Goal: Task Accomplishment & Management: Use online tool/utility

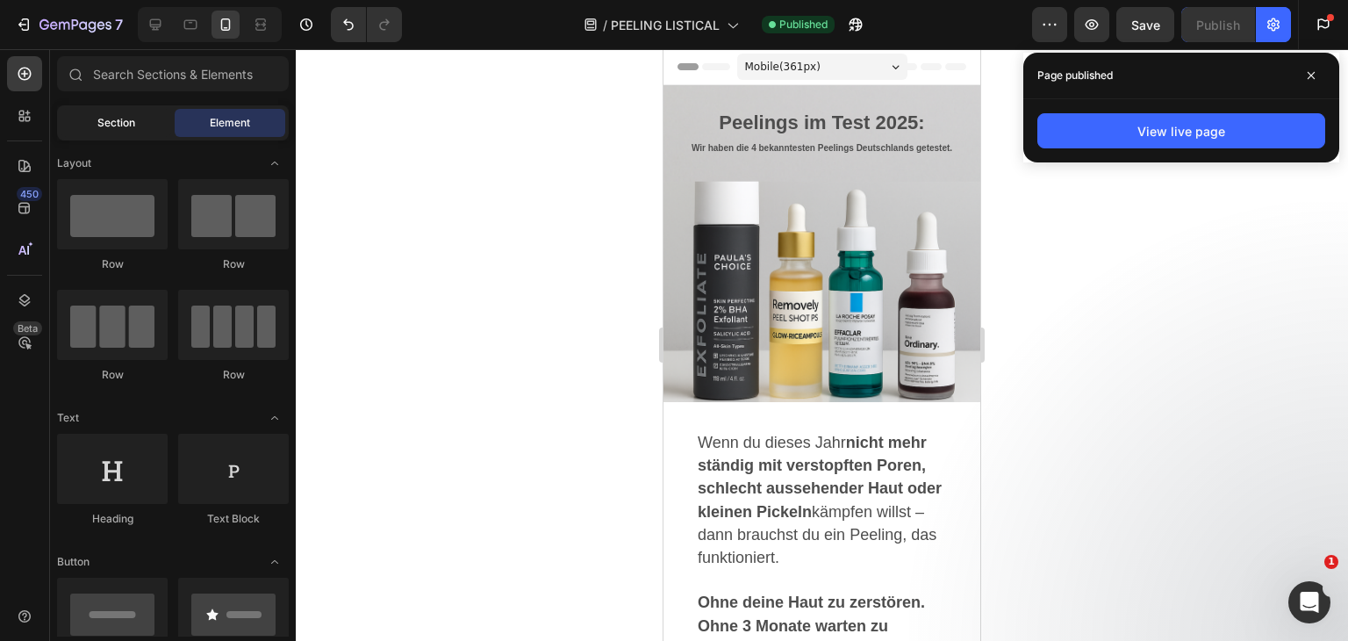
click at [70, 113] on div "Section" at bounding box center [116, 123] width 111 height 28
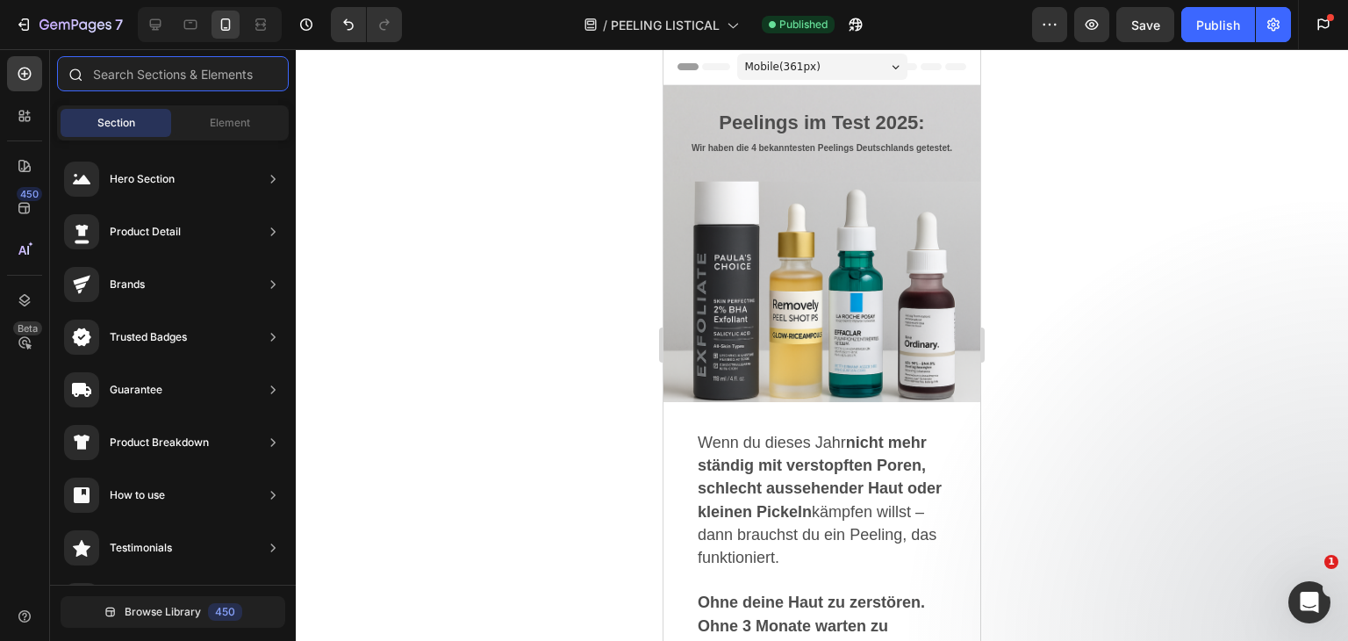
click at [151, 68] on input "text" at bounding box center [173, 73] width 232 height 35
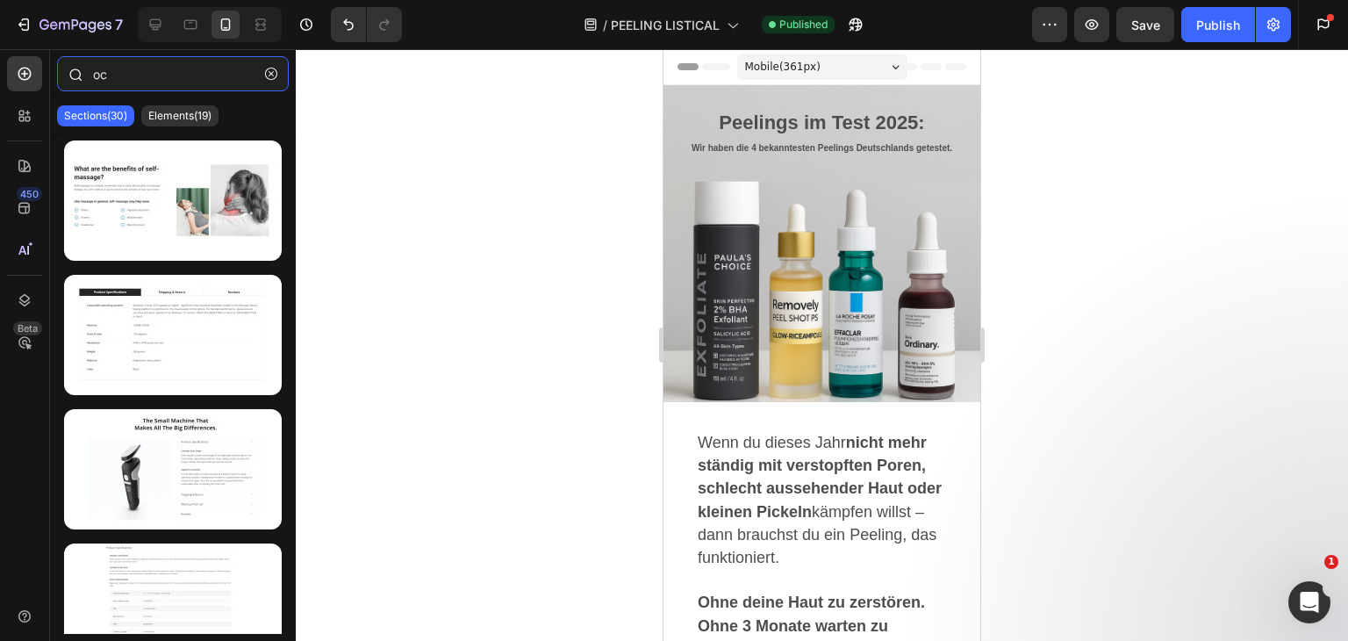
type input "o"
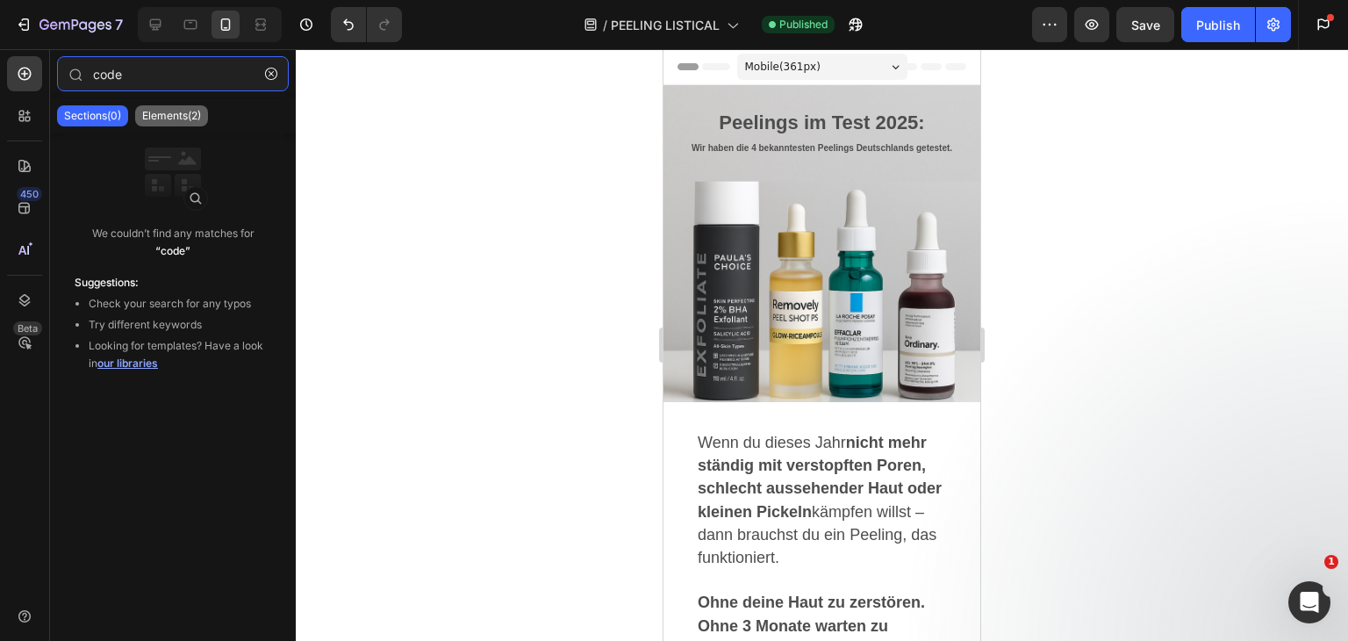
type input "code"
click at [158, 120] on p "Elements(2)" at bounding box center [171, 116] width 59 height 14
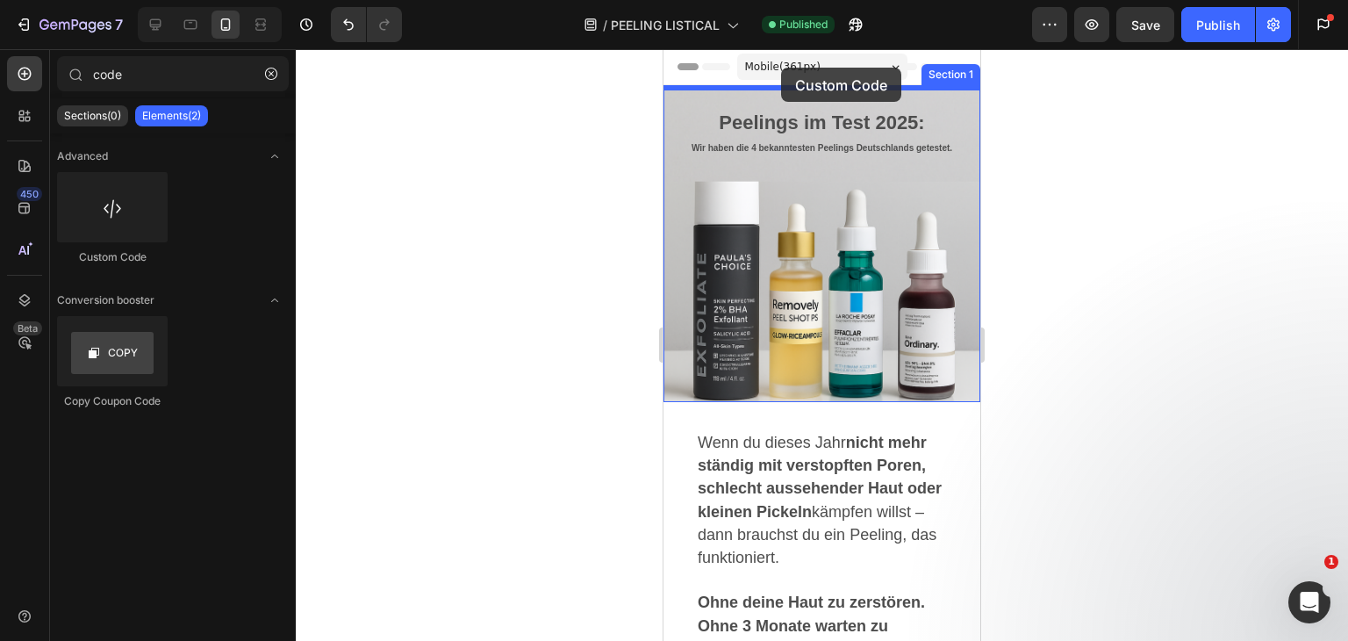
drag, startPoint x: 774, startPoint y: 271, endPoint x: 781, endPoint y: 68, distance: 203.7
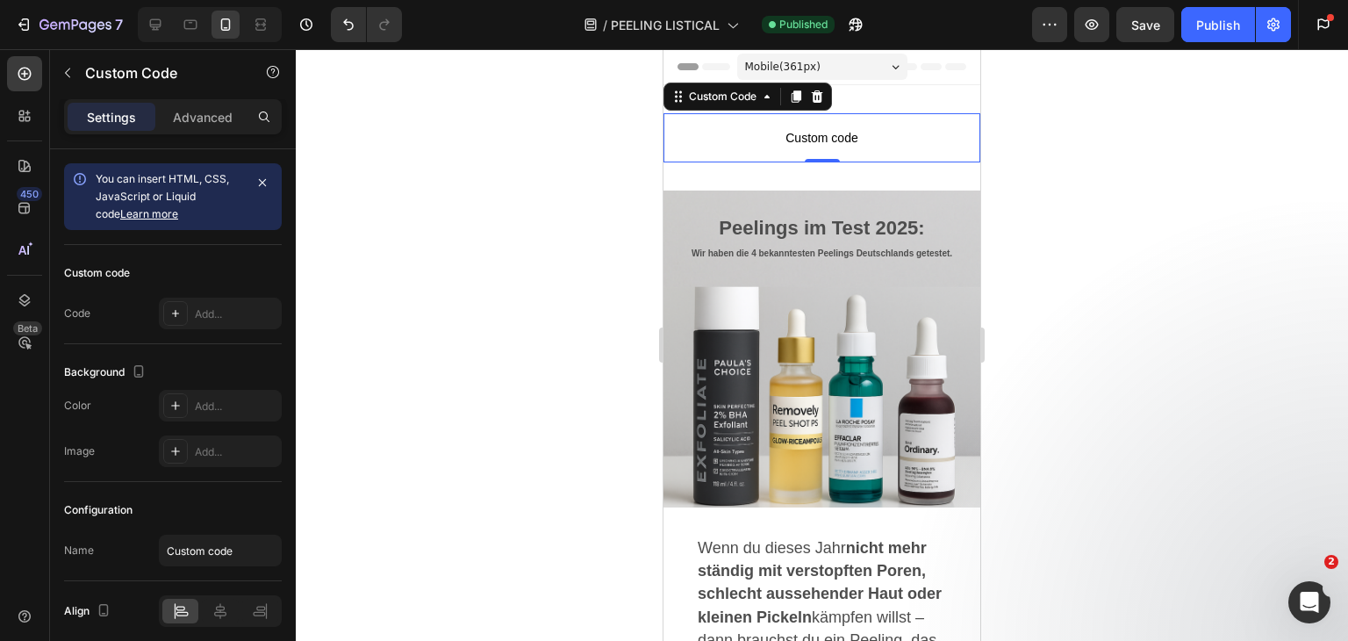
click at [712, 145] on span "Custom code" at bounding box center [822, 137] width 317 height 21
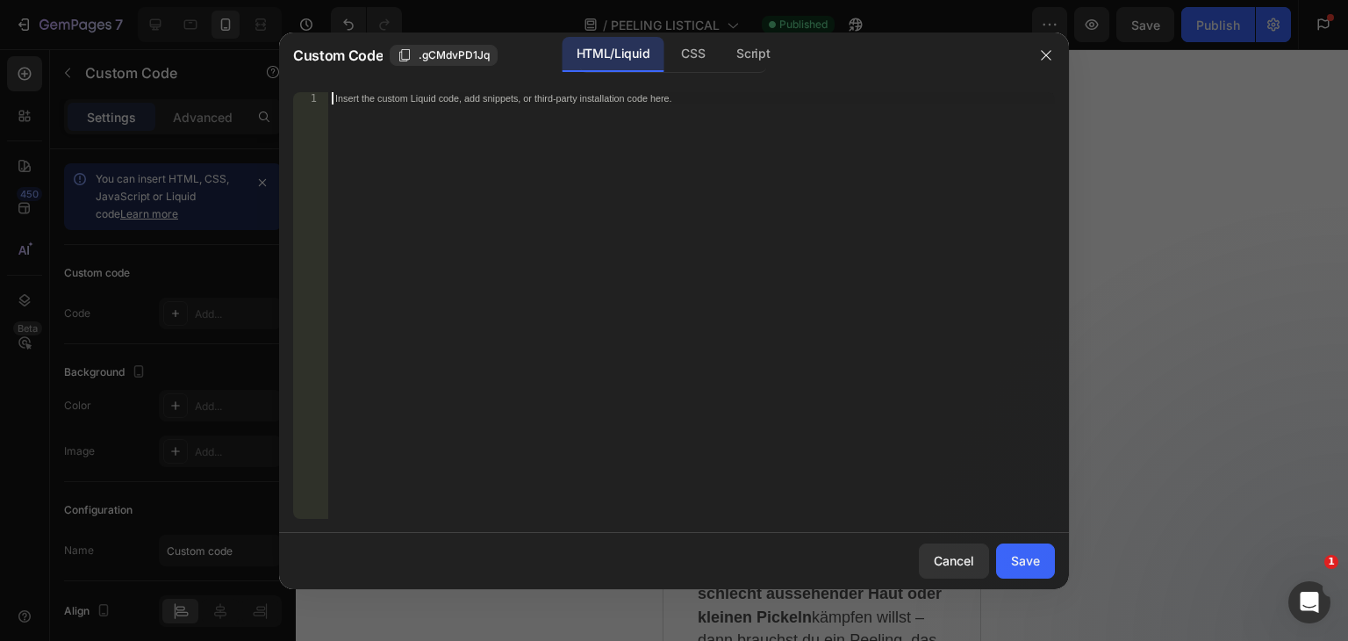
click at [488, 101] on div "Insert the custom Liquid code, add snippets, or third-party installation code h…" at bounding box center [655, 97] width 640 height 11
paste textarea "</script>"
type textarea "</script>"
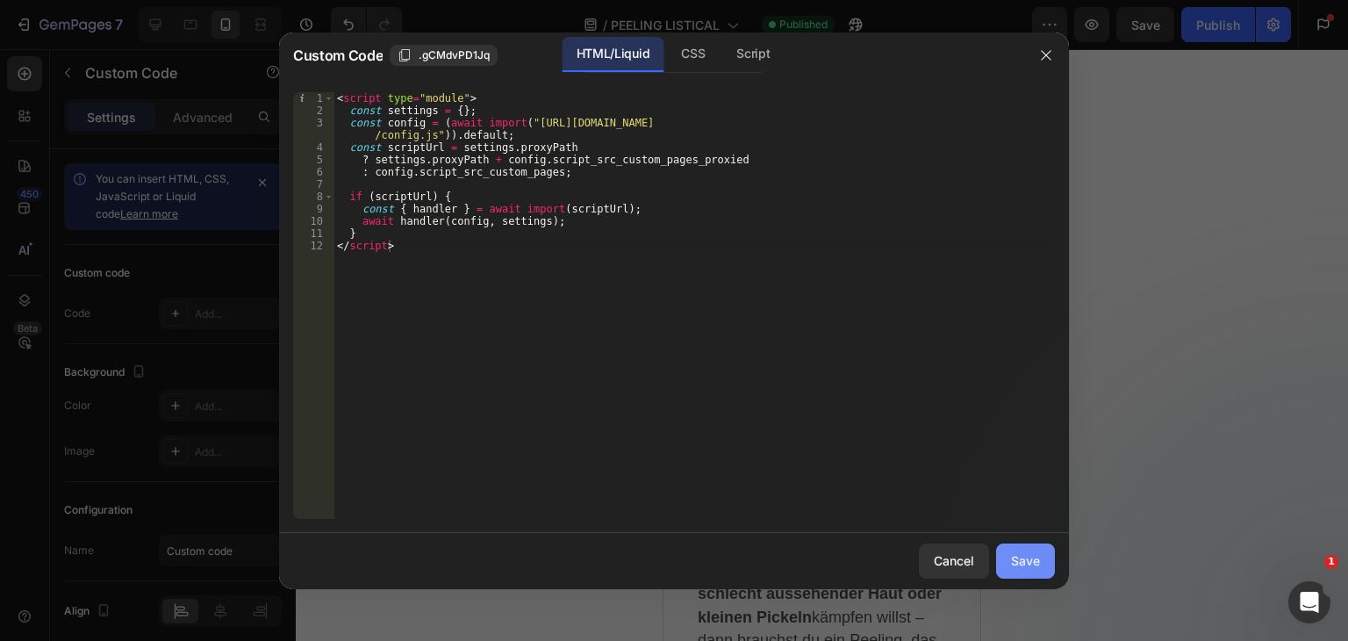
click at [1024, 565] on div "Save" at bounding box center [1025, 560] width 29 height 18
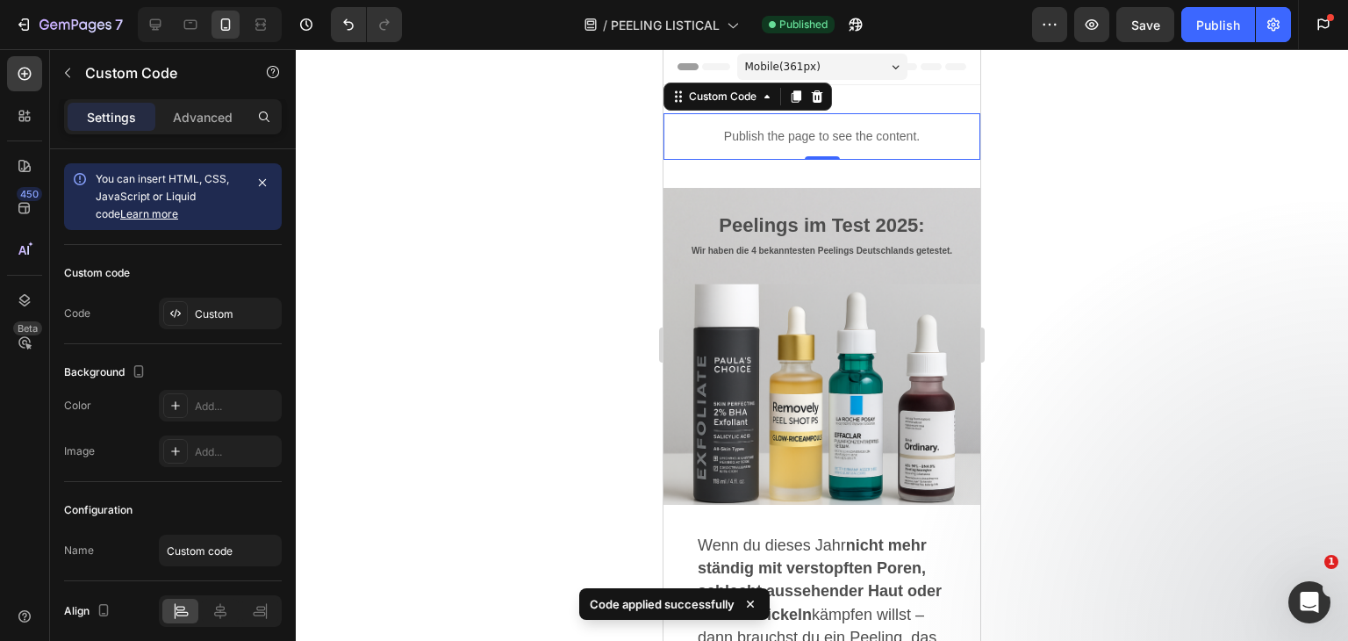
click at [1025, 292] on div at bounding box center [822, 345] width 1052 height 592
click at [884, 127] on p "Publish the page to see the content." at bounding box center [822, 136] width 317 height 18
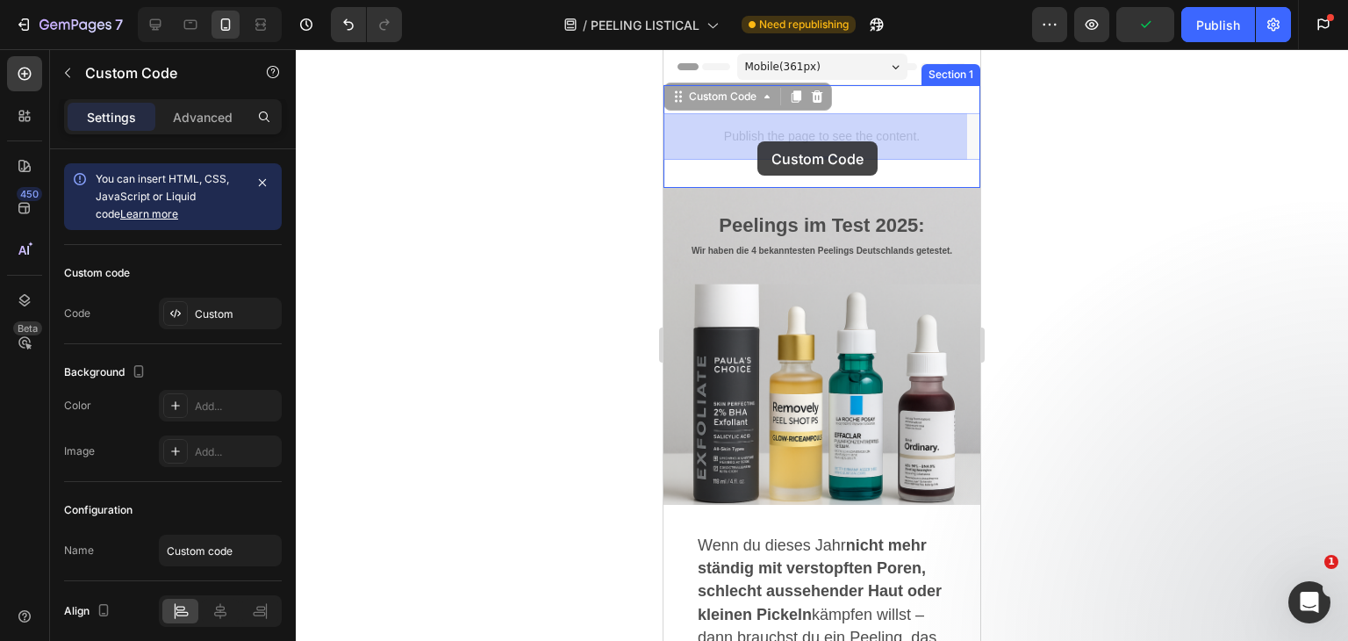
drag, startPoint x: 748, startPoint y: 137, endPoint x: 757, endPoint y: 141, distance: 10.6
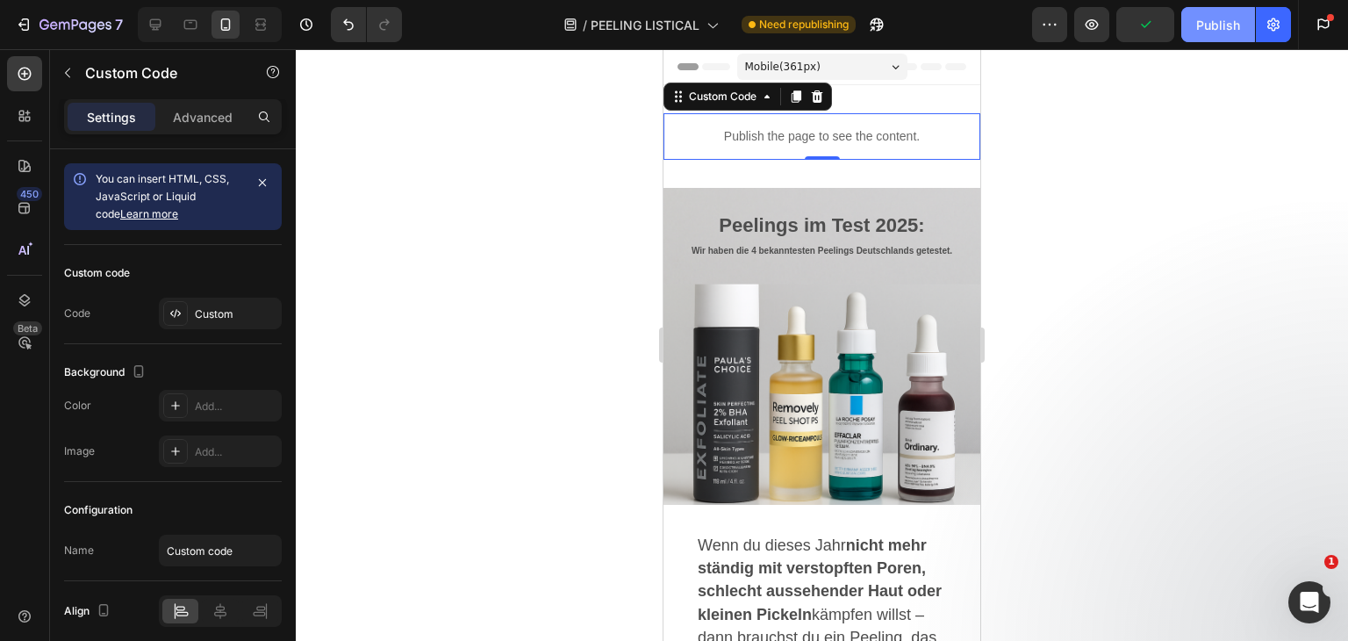
click at [1215, 23] on div "Publish" at bounding box center [1218, 25] width 44 height 18
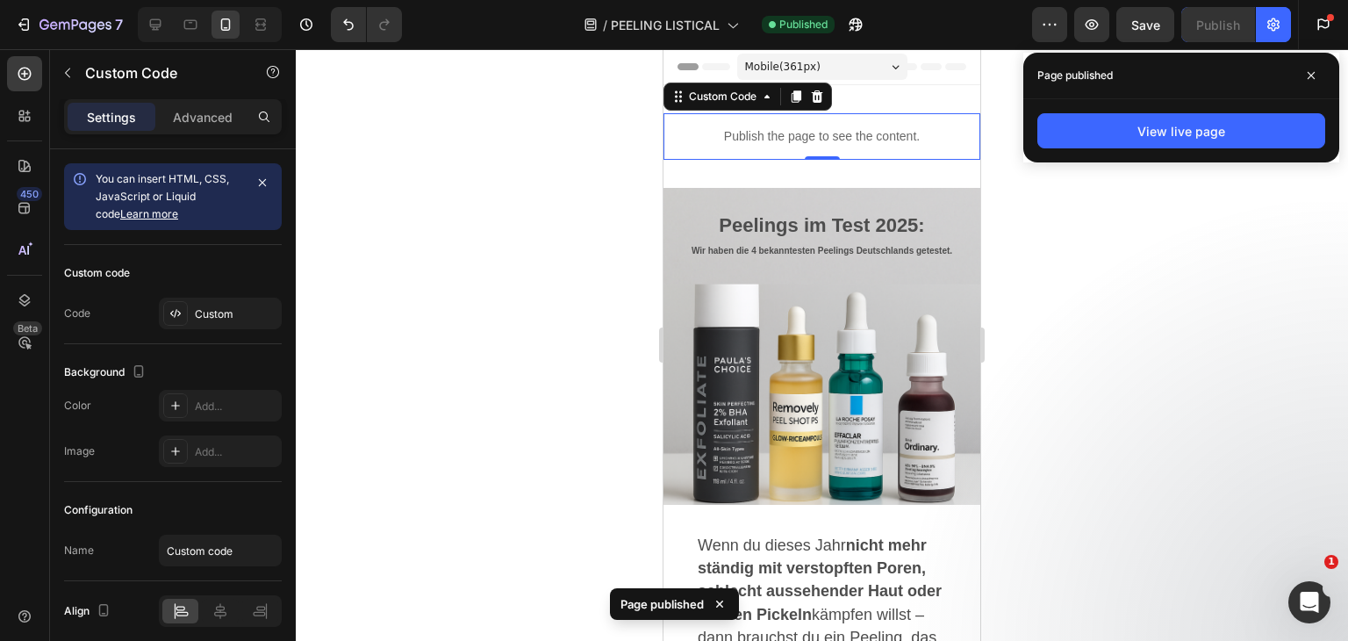
click at [1238, 150] on div "View live page" at bounding box center [1181, 130] width 316 height 63
click at [1232, 132] on button "View live page" at bounding box center [1181, 130] width 288 height 35
click at [743, 138] on p "Publish the page to see the content." at bounding box center [822, 136] width 317 height 18
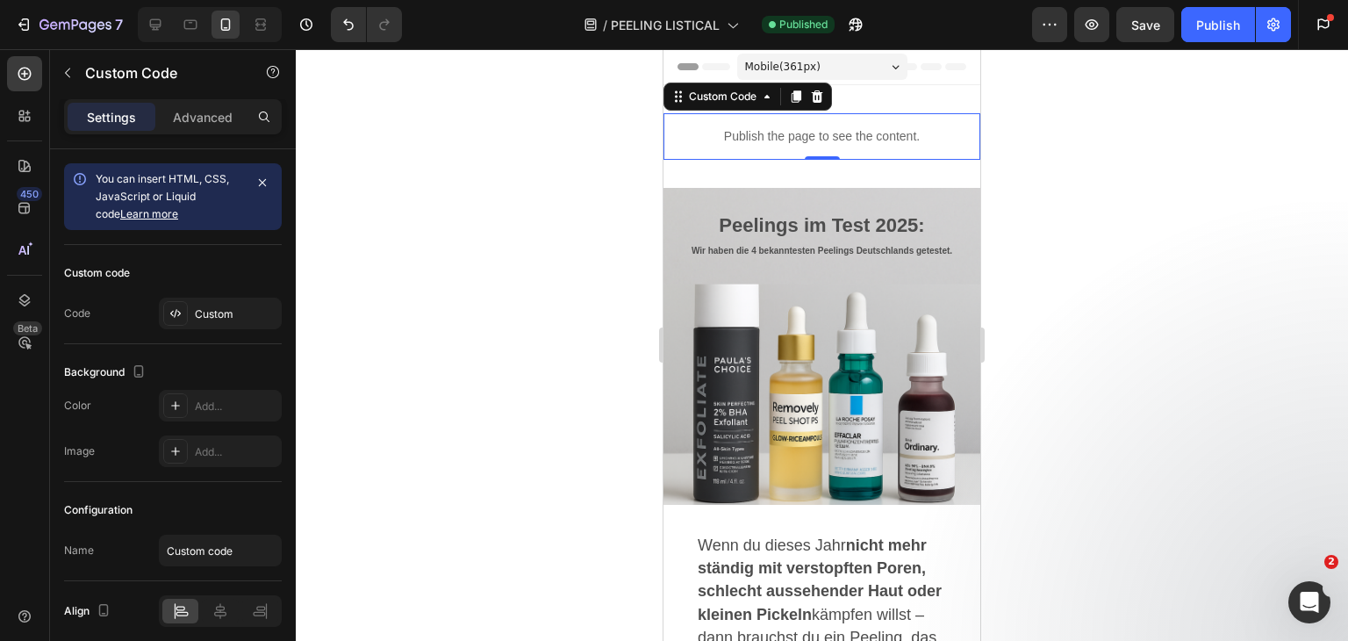
click at [743, 138] on p "Publish the page to see the content." at bounding box center [822, 136] width 317 height 18
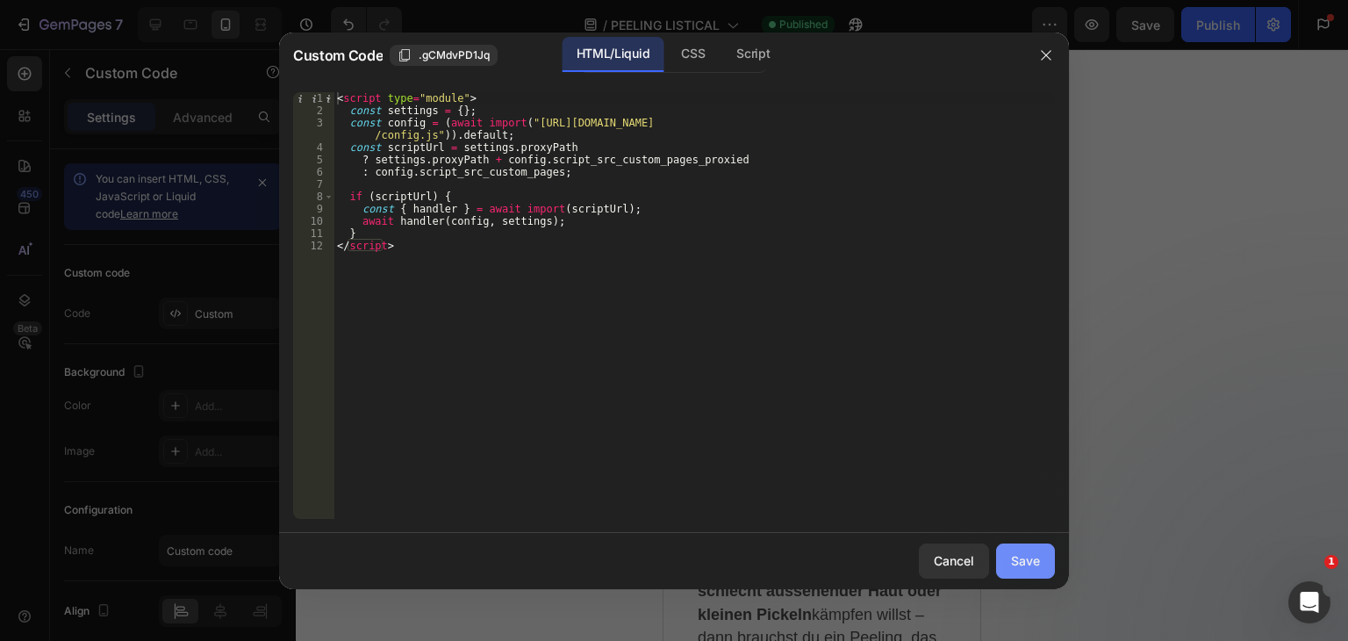
click at [1042, 563] on button "Save" at bounding box center [1025, 560] width 59 height 35
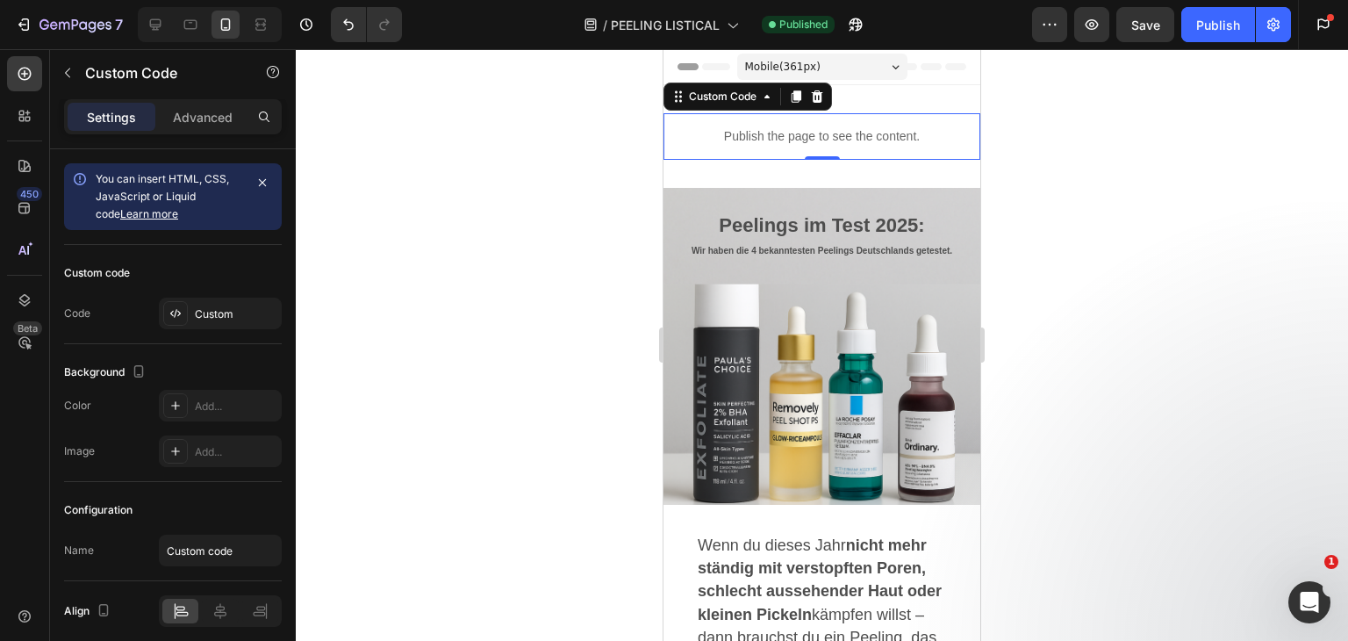
click at [527, 141] on div at bounding box center [822, 345] width 1052 height 592
